Goal: Information Seeking & Learning: Learn about a topic

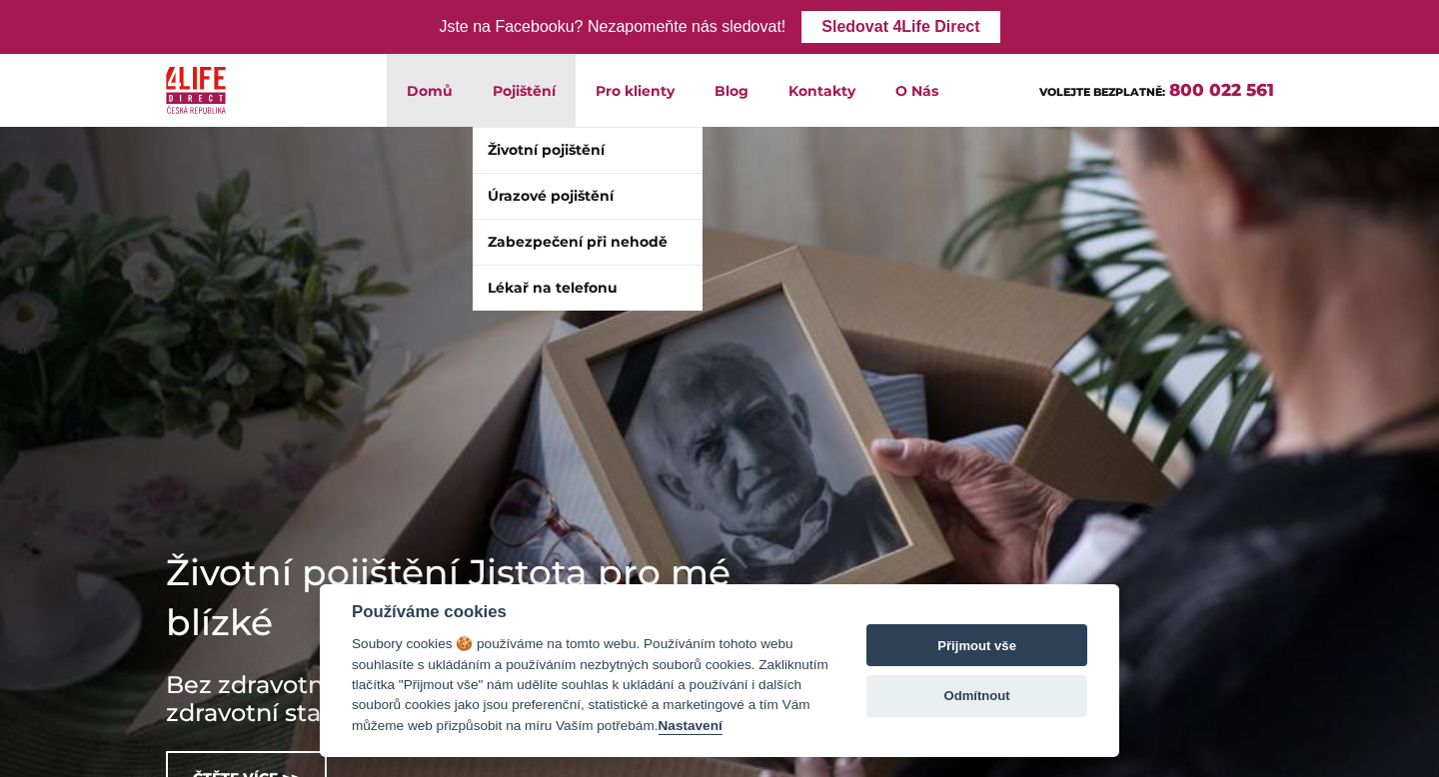
click at [501, 94] on li "Pojištění Životní pojištění Úrazové pojištění Zabezpečení při nehodě Lékař na t…" at bounding box center [524, 90] width 103 height 73
click at [537, 145] on link "Životní pojištění" at bounding box center [588, 150] width 230 height 45
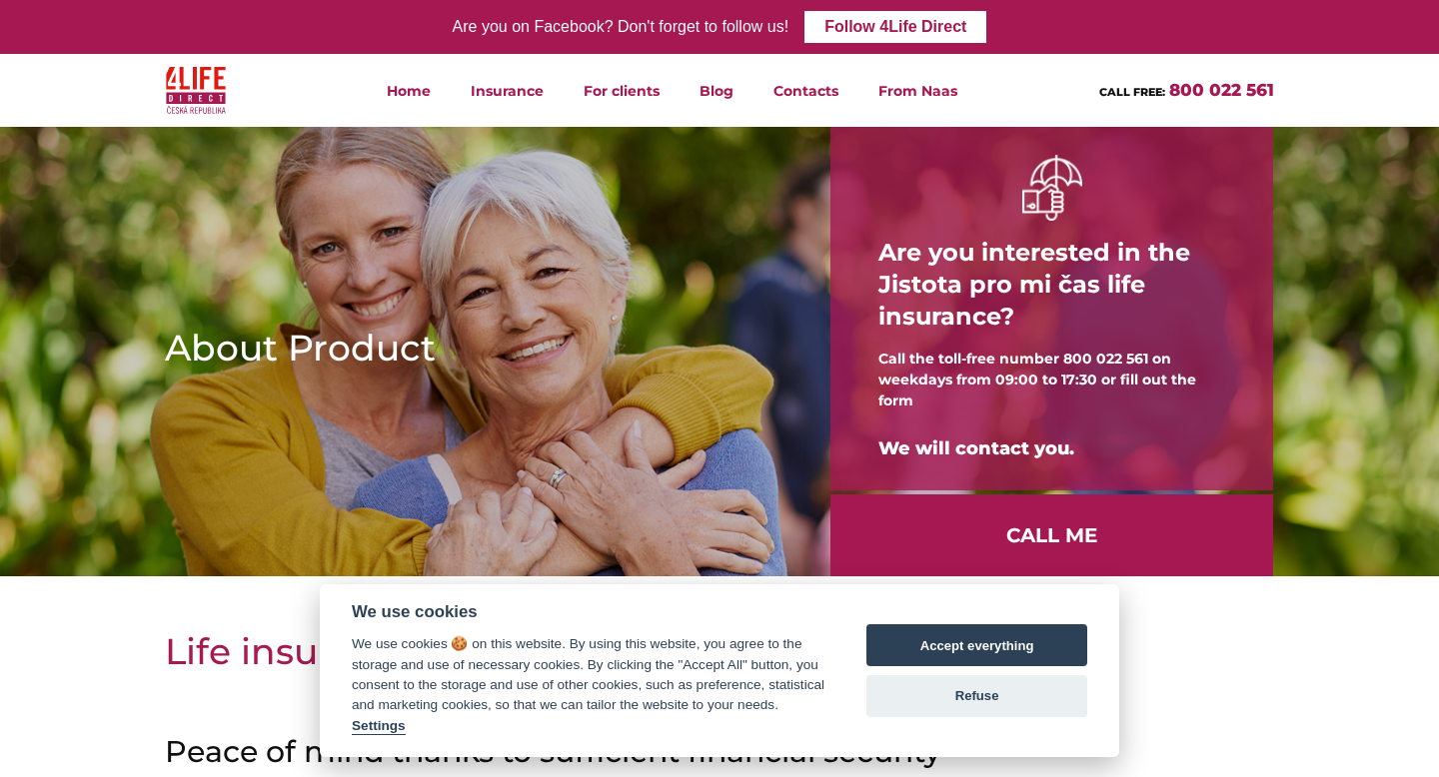
click at [983, 667] on div "Accept everything Refuse" at bounding box center [976, 671] width 221 height 131
click at [983, 649] on font "Accept everything" at bounding box center [977, 646] width 114 height 15
checkbox input "true"
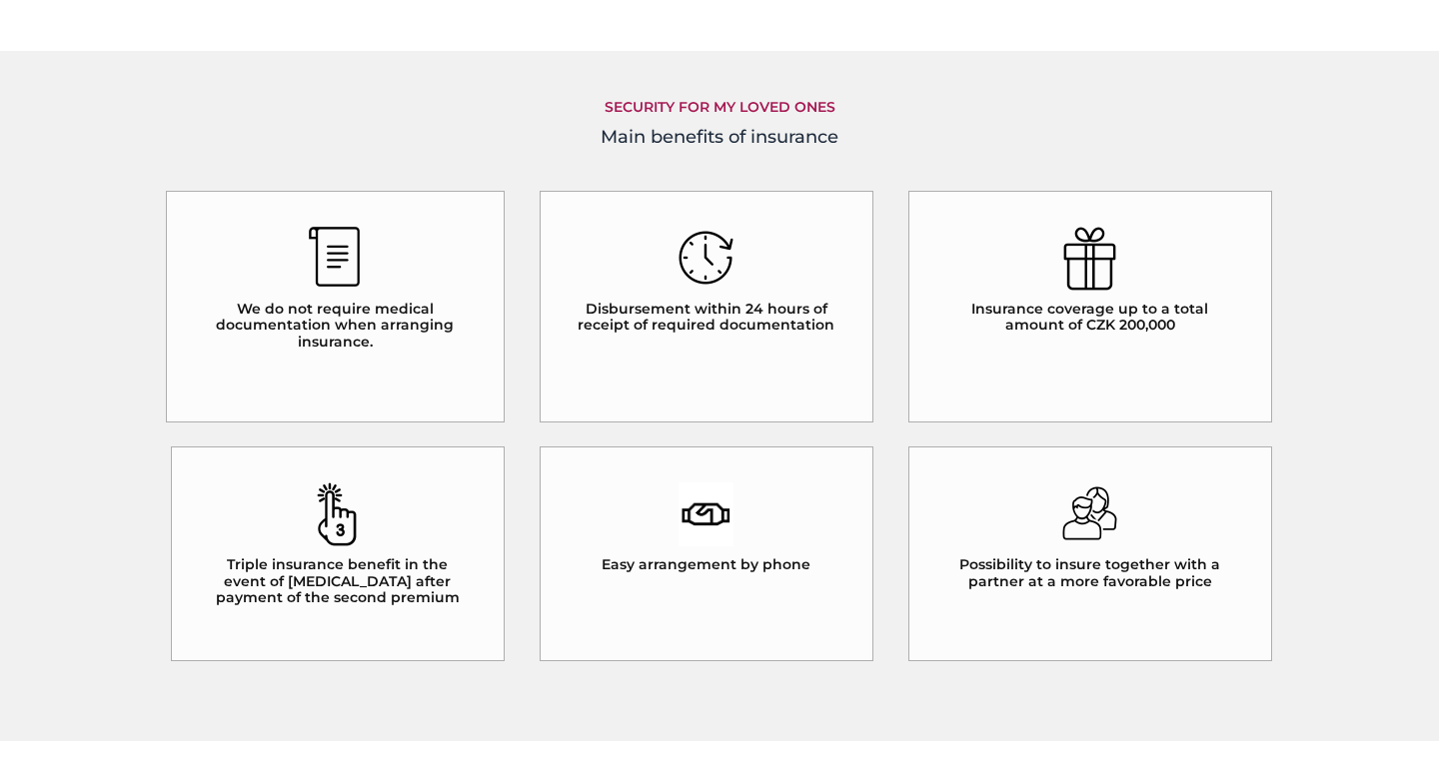
scroll to position [1692, 0]
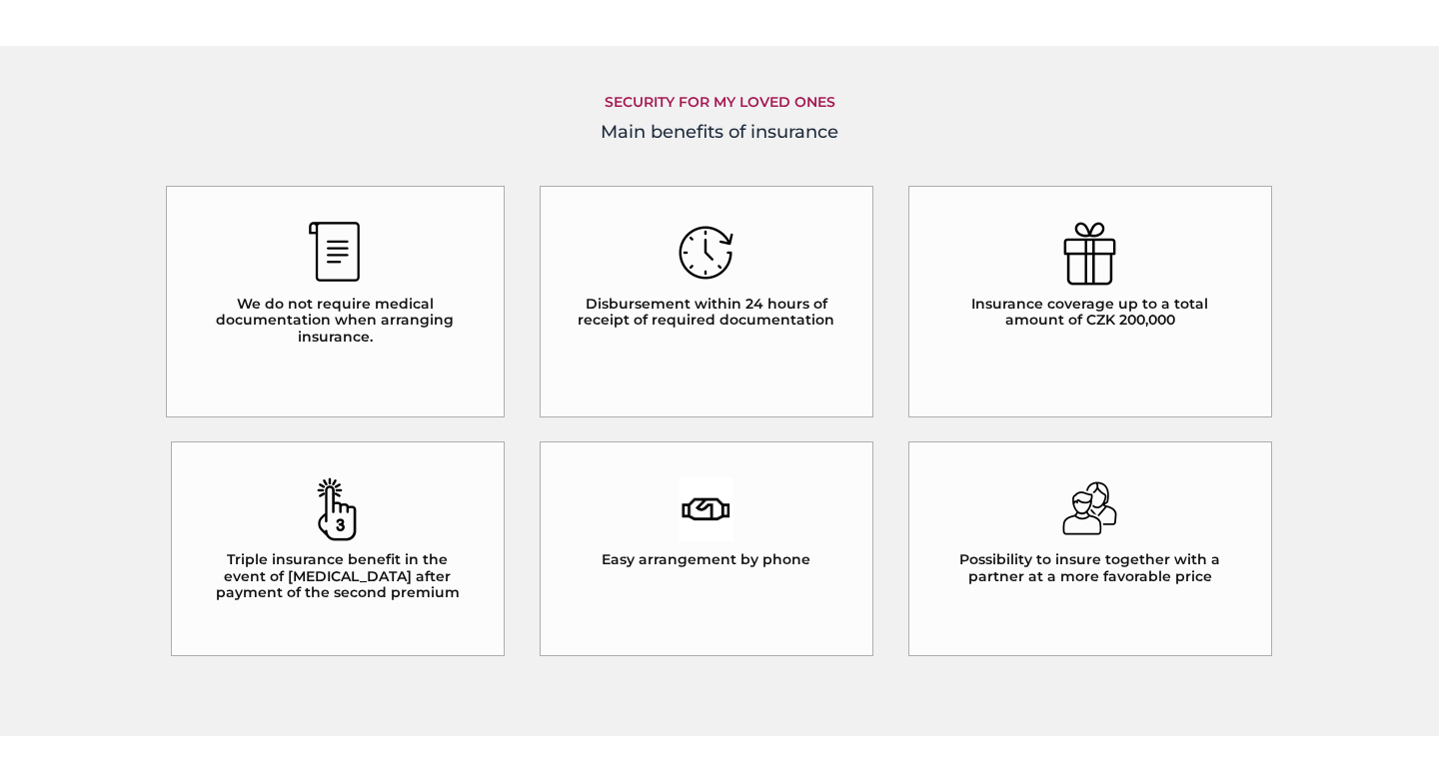
drag, startPoint x: 805, startPoint y: 560, endPoint x: 671, endPoint y: 560, distance: 134.9
click at [671, 560] on div "Easy arrangement by phone" at bounding box center [707, 550] width 334 height 216
drag, startPoint x: 611, startPoint y: 561, endPoint x: 709, endPoint y: 561, distance: 98.9
click at [711, 561] on font "Easy arrangement by phone" at bounding box center [706, 560] width 209 height 18
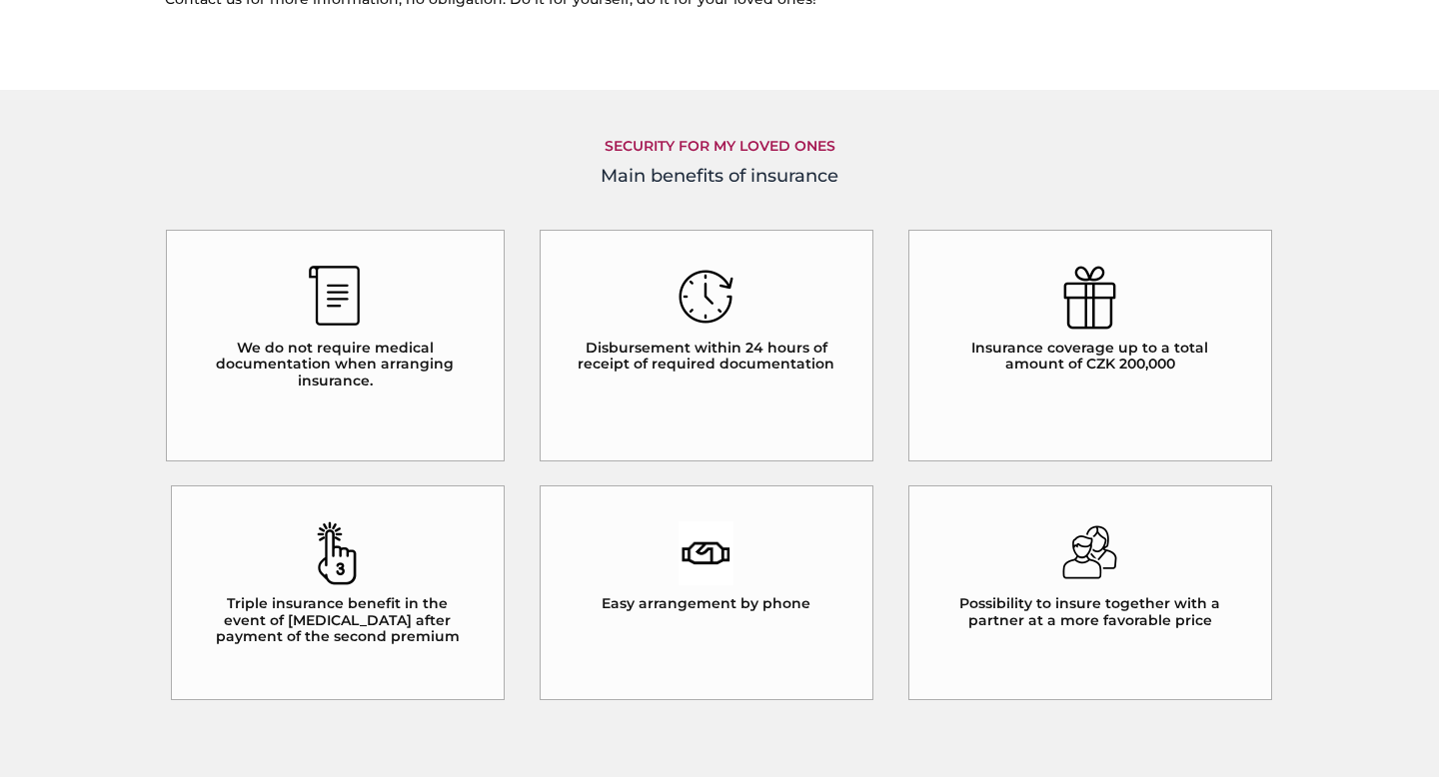
scroll to position [1647, 0]
drag, startPoint x: 825, startPoint y: 355, endPoint x: 652, endPoint y: 355, distance: 173.9
click at [652, 355] on h5 "Disbursement within 24 hours of receipt of required documentation" at bounding box center [707, 358] width 262 height 34
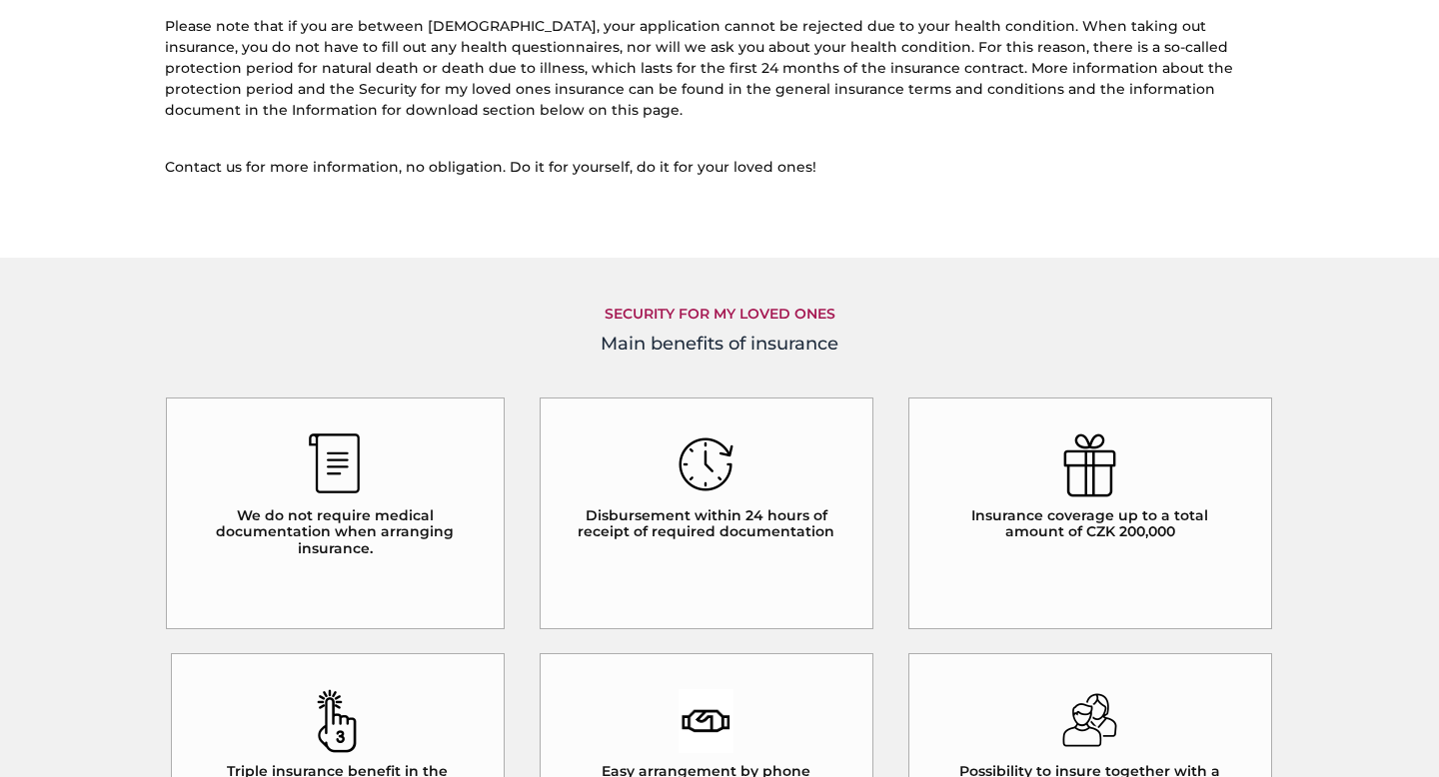
scroll to position [1472, 0]
